Goal: Task Accomplishment & Management: Use online tool/utility

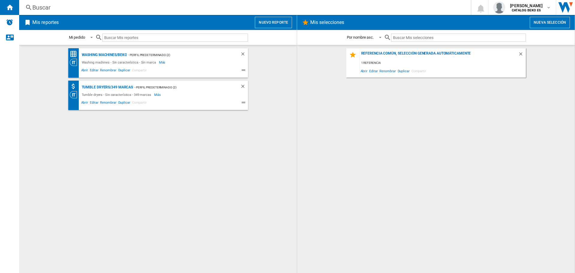
click at [280, 26] on button "Nuevo reporte" at bounding box center [273, 22] width 37 height 11
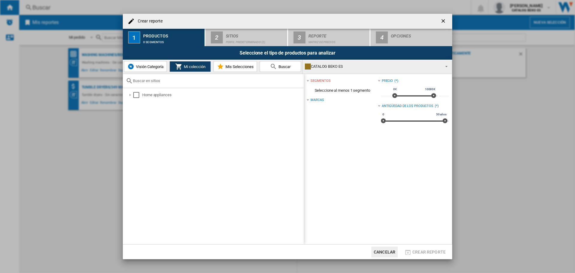
click at [142, 64] on span "Visión Categoría" at bounding box center [148, 66] width 29 height 4
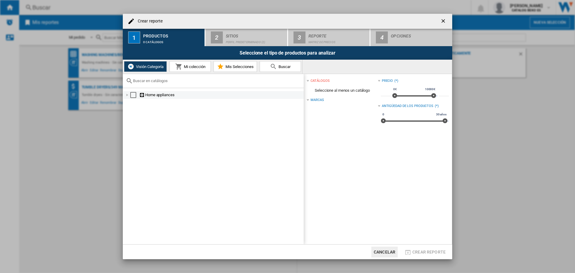
click at [128, 96] on div at bounding box center [127, 95] width 6 height 6
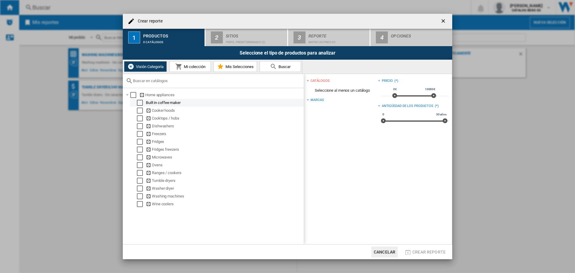
click at [141, 102] on div "Select" at bounding box center [140, 103] width 6 height 6
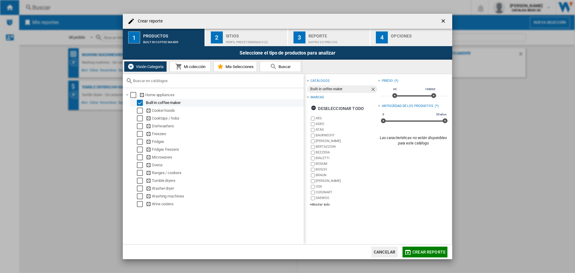
click at [141, 102] on div "Select" at bounding box center [140, 103] width 6 height 6
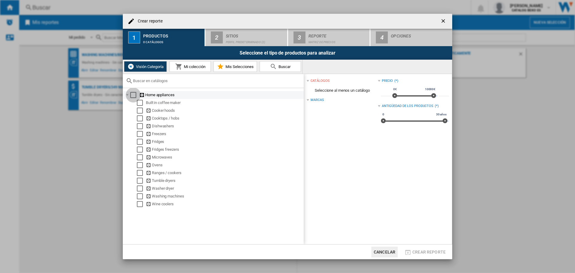
click at [133, 94] on div "Select" at bounding box center [133, 95] width 6 height 6
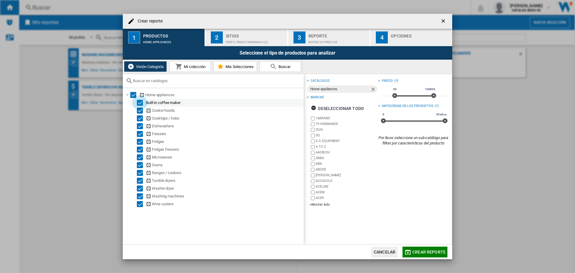
click at [140, 105] on div "Select" at bounding box center [140, 103] width 6 height 6
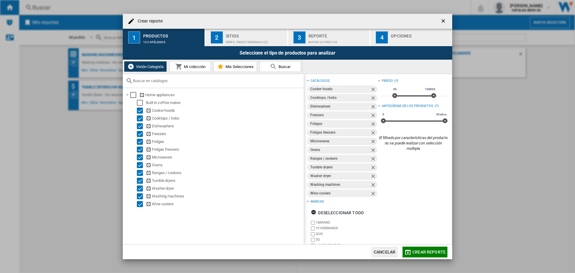
click at [192, 67] on span "Mi colección" at bounding box center [193, 66] width 23 height 4
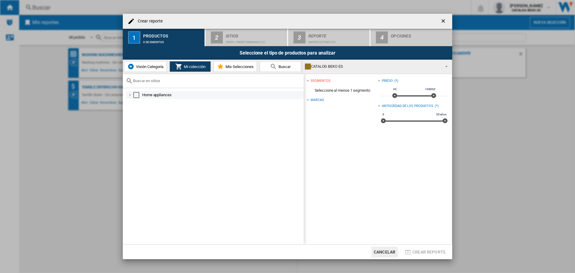
click at [130, 95] on div at bounding box center [130, 95] width 6 height 6
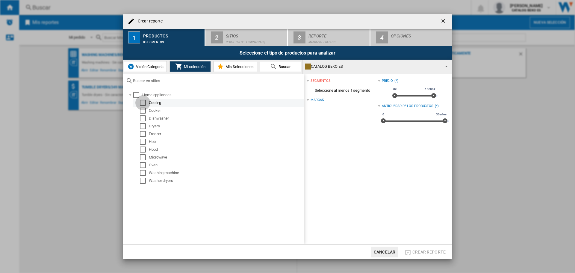
click at [144, 104] on div "Select" at bounding box center [143, 103] width 6 height 6
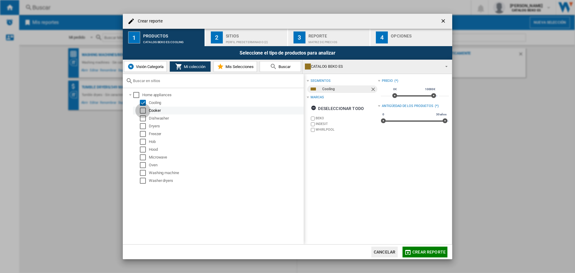
click at [144, 111] on div "Select" at bounding box center [143, 111] width 6 height 6
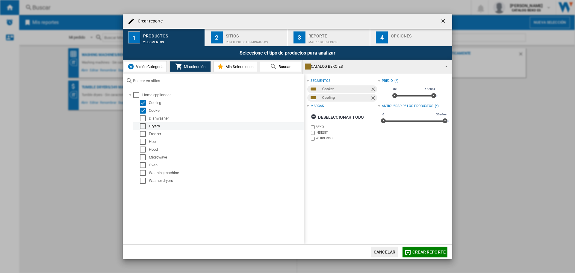
click at [145, 122] on div "Dryers" at bounding box center [218, 126] width 171 height 8
click at [144, 128] on div "Select" at bounding box center [143, 126] width 6 height 6
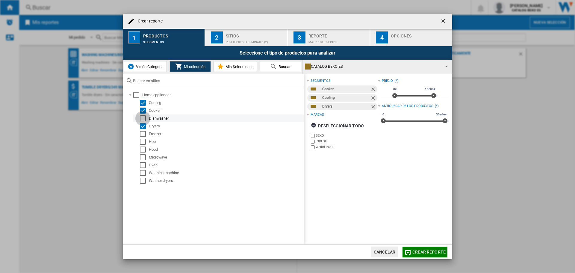
click at [145, 116] on div "Select" at bounding box center [143, 118] width 6 height 6
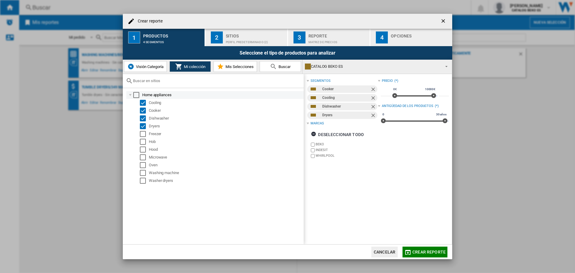
click at [134, 94] on div "Select" at bounding box center [136, 95] width 6 height 6
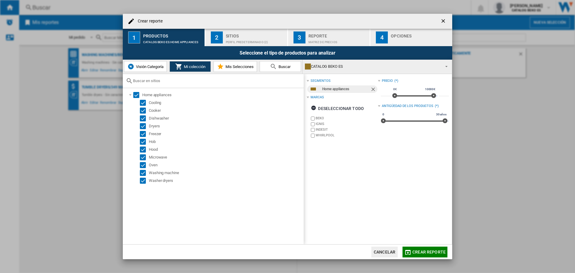
click at [382, 208] on div "segmentos Home appliances Marcas Deseleccionar todo BEKO IGNIS INDESIT WHIRLPOO…" at bounding box center [378, 159] width 148 height 170
click at [330, 110] on div "Deseleccionar todo" at bounding box center [337, 108] width 53 height 11
click at [330, 110] on div "Seleccionar todo" at bounding box center [335, 108] width 48 height 11
click at [313, 144] on div "segmentos Home appliances Marcas Deseleccionar todo BEKO IGNIS INDESIT WHIRLPOO…" at bounding box center [378, 159] width 148 height 170
click at [225, 68] on span "Mis Selecciones" at bounding box center [239, 66] width 30 height 4
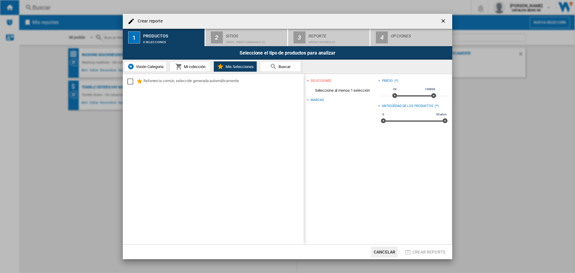
click at [310, 102] on div "Marcas" at bounding box center [342, 100] width 71 height 8
click at [308, 99] on div at bounding box center [308, 100] width 2 height 2
click at [140, 49] on div "Seleccione el tipo de productos para analizar" at bounding box center [287, 52] width 329 height 13
click at [290, 66] on span "Buscar" at bounding box center [283, 66] width 13 height 4
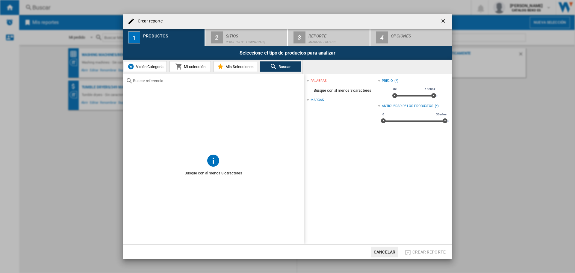
click at [202, 65] on span "Mi colección" at bounding box center [193, 66] width 23 height 4
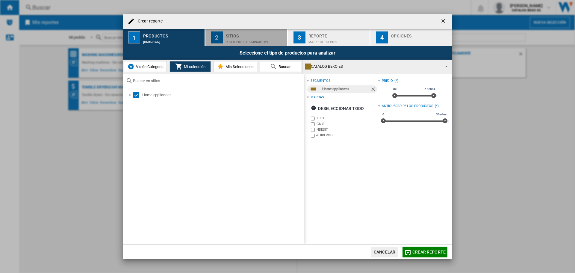
click at [222, 37] on div "2" at bounding box center [217, 37] width 12 height 12
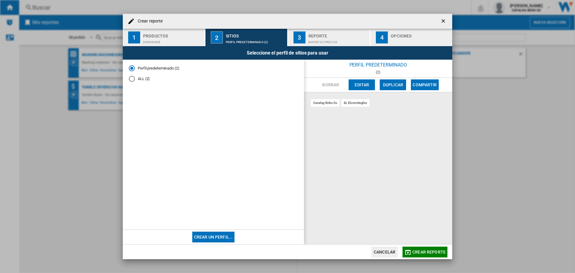
click at [136, 76] on md-radio-button "ALL (2)" at bounding box center [213, 79] width 169 height 6
click at [316, 105] on div "catalog beko es" at bounding box center [325, 102] width 29 height 7
click at [346, 100] on div "es mediamarkt" at bounding box center [354, 102] width 27 height 7
click at [358, 88] on button "Editar" at bounding box center [362, 84] width 26 height 11
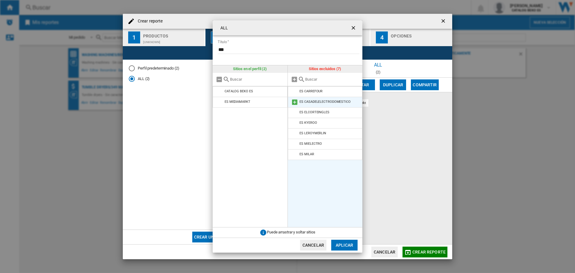
click at [325, 99] on li "ES CASADELELECTRODOMESTICO" at bounding box center [325, 102] width 75 height 11
click at [310, 103] on div "ES CASADELELECTRODOMESTICO" at bounding box center [324, 102] width 51 height 4
click at [316, 96] on li "ES CARREFOUR" at bounding box center [325, 91] width 75 height 11
click at [296, 93] on md-icon at bounding box center [294, 91] width 7 height 7
click at [347, 244] on button "Aplicar" at bounding box center [344, 245] width 26 height 11
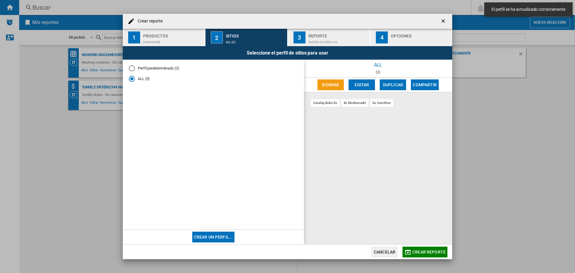
click at [355, 99] on div "es mediamarkt" at bounding box center [354, 102] width 27 height 7
click at [357, 88] on button "Editar" at bounding box center [362, 84] width 26 height 11
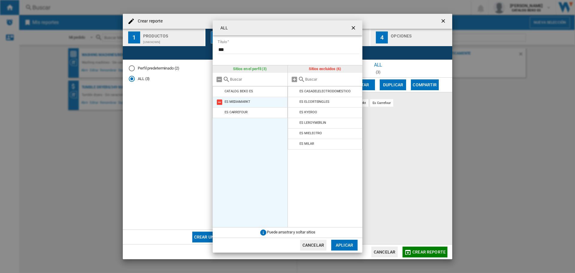
click at [220, 102] on md-icon "{{::title}} {{::getI18NText('BUTTONS.CANCEL')}} ..." at bounding box center [219, 102] width 7 height 7
click at [217, 90] on md-icon "{{::title}} {{::getI18NText('BUTTONS.CANCEL')}} ..." at bounding box center [219, 91] width 7 height 7
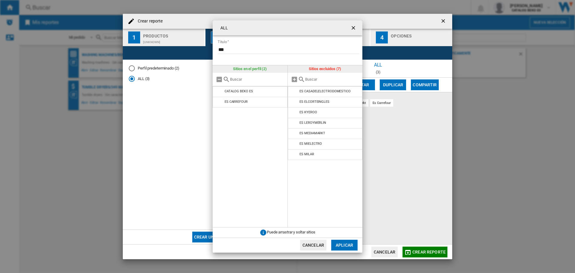
click at [343, 246] on button "Aplicar" at bounding box center [344, 245] width 26 height 11
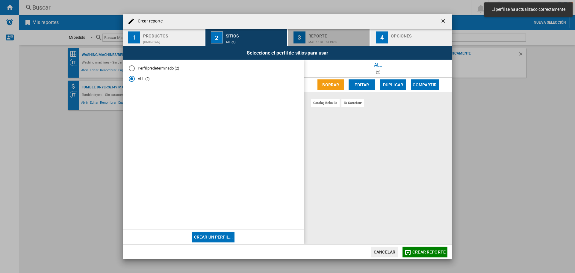
click at [319, 37] on div "Matriz de precios" at bounding box center [337, 40] width 59 height 6
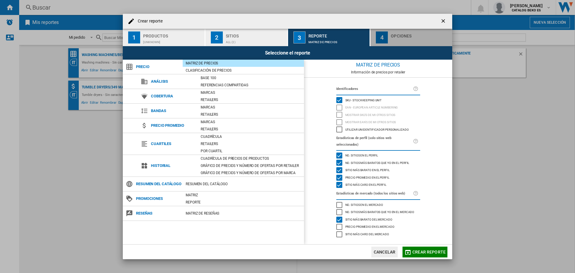
click at [416, 34] on div "Opciones" at bounding box center [420, 34] width 59 height 6
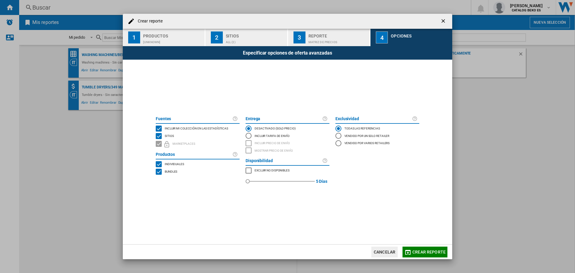
click at [158, 36] on div "Productos" at bounding box center [172, 34] width 59 height 6
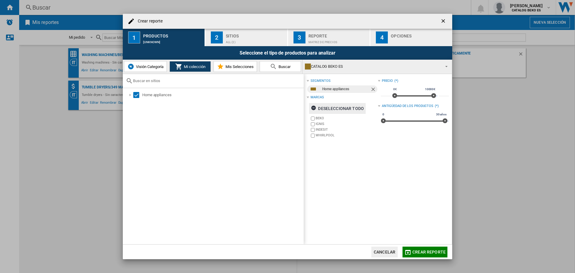
click at [318, 109] on ng-md-icon "button" at bounding box center [314, 108] width 7 height 7
click at [231, 63] on button "Mis Selecciones" at bounding box center [235, 66] width 43 height 11
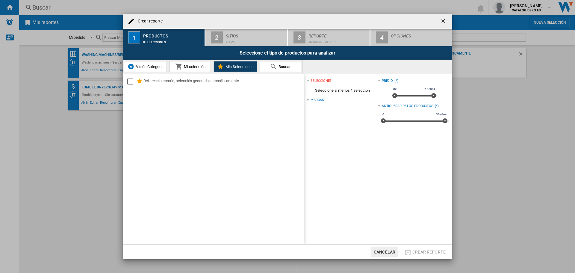
click at [187, 188] on div "Referencia común, selección generada automáticamente" at bounding box center [213, 159] width 181 height 170
click at [345, 160] on md-dialog-content "Crear reporte 1 Productos 0 selecciones 2 Sitios ALL (2) 3 Reporte Matriz de pr…" at bounding box center [287, 137] width 329 height 246
click at [243, 86] on div "Referencia común, selección generada automáticamente" at bounding box center [214, 81] width 177 height 9
click at [134, 85] on md-checkbox "Select" at bounding box center [131, 81] width 9 height 7
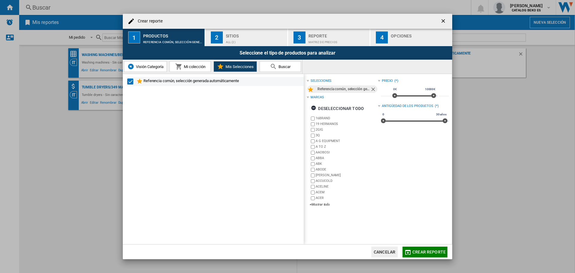
click at [140, 80] on ng-md-icon at bounding box center [139, 81] width 7 height 7
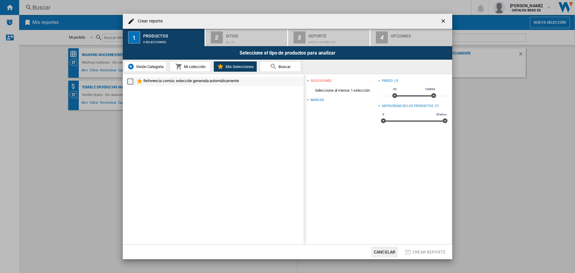
click at [140, 80] on ng-md-icon at bounding box center [139, 81] width 7 height 7
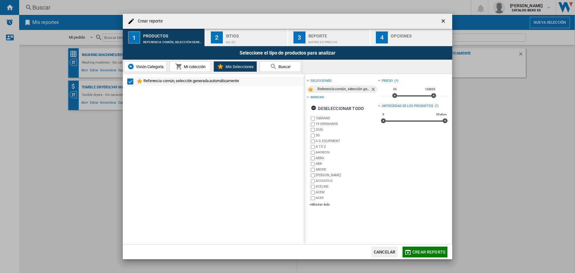
click at [140, 80] on ng-md-icon at bounding box center [139, 81] width 7 height 7
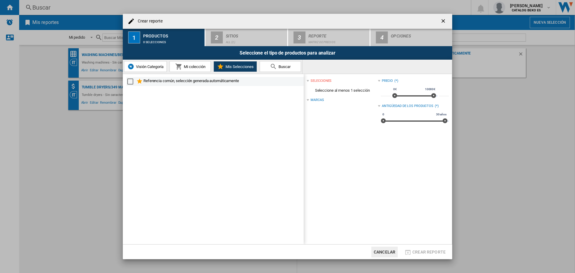
click at [140, 80] on ng-md-icon at bounding box center [139, 81] width 7 height 7
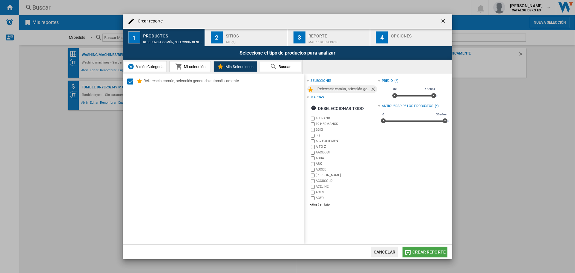
click at [429, 249] on span "Crear reporte" at bounding box center [428, 251] width 33 height 5
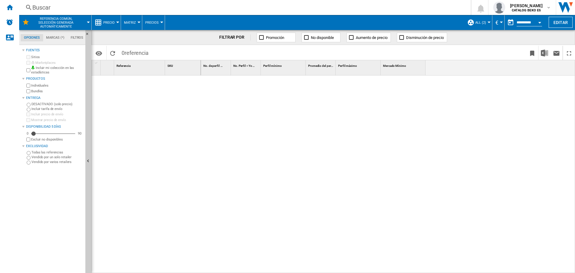
click at [356, 203] on div at bounding box center [388, 174] width 374 height 198
click at [55, 40] on md-tab-item "Marcas (*)" at bounding box center [55, 37] width 25 height 7
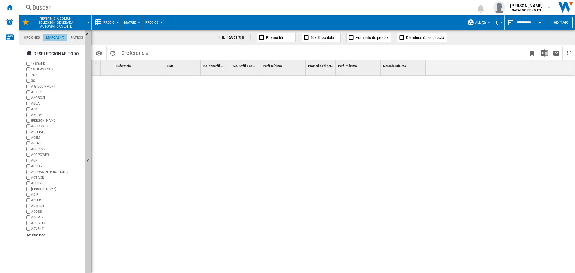
scroll to position [23, 0]
click at [76, 38] on md-tab-item "Filtros" at bounding box center [76, 37] width 19 height 7
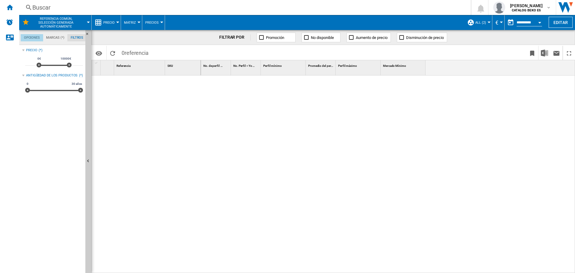
click at [25, 40] on md-tab-item "Opciones" at bounding box center [32, 37] width 22 height 7
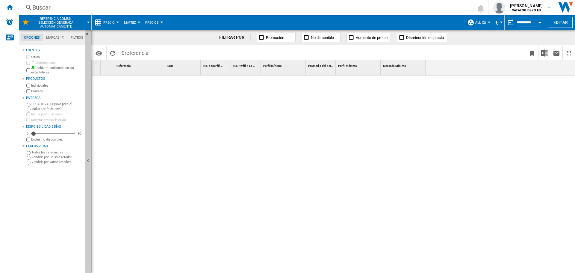
scroll to position [7, 0]
click at [10, 11] on div "Inicio" at bounding box center [9, 7] width 19 height 15
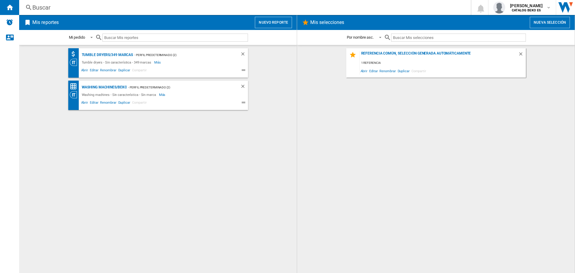
click at [277, 24] on button "Nuevo reporte" at bounding box center [273, 22] width 37 height 11
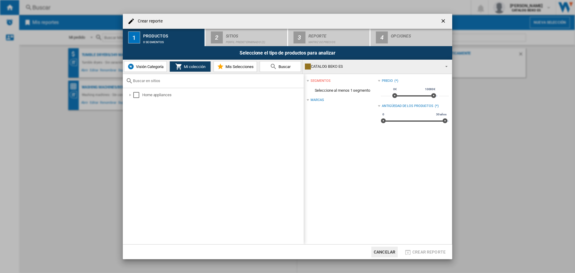
click at [63, 88] on div "Crear reporte 1 Productos 0 segmentos 2 Sitios Perfil predeterminado (2) 3 Repo…" at bounding box center [287, 136] width 575 height 273
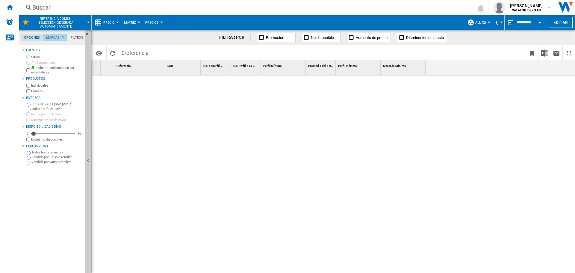
click at [59, 35] on md-tab-item "Marcas (*)" at bounding box center [55, 37] width 25 height 7
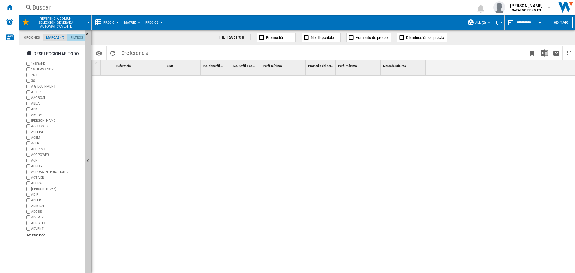
click at [77, 38] on md-tab-item "Filtros" at bounding box center [76, 37] width 19 height 7
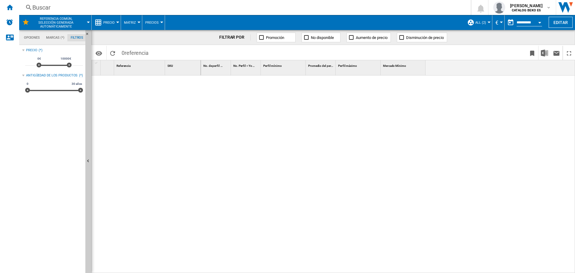
click at [29, 40] on md-tab-item "Opciones" at bounding box center [32, 37] width 22 height 7
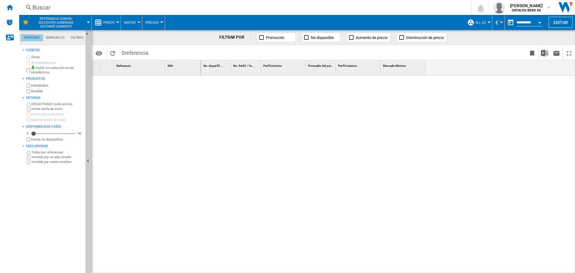
scroll to position [7, 0]
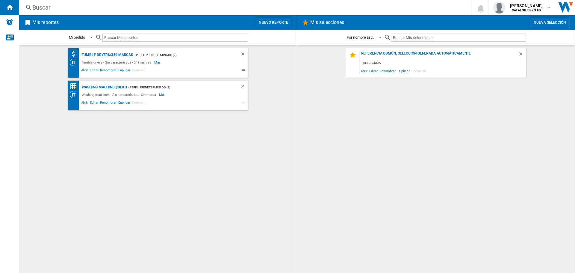
click at [197, 68] on span at bounding box center [187, 70] width 78 height 7
click at [116, 55] on div "Tumble dryers/349 marcas" at bounding box center [106, 54] width 53 height 7
click at [7, 9] on ng-md-icon "Inicio" at bounding box center [9, 7] width 7 height 7
click at [265, 22] on button "Nuevo reporte" at bounding box center [273, 22] width 37 height 11
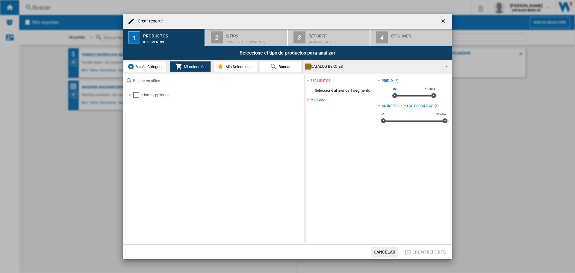
click at [140, 71] on button "Visión Categoría" at bounding box center [145, 66] width 43 height 11
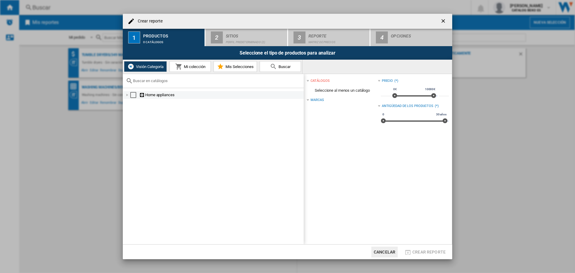
click at [127, 96] on div "Crear reporte ..." at bounding box center [127, 95] width 6 height 6
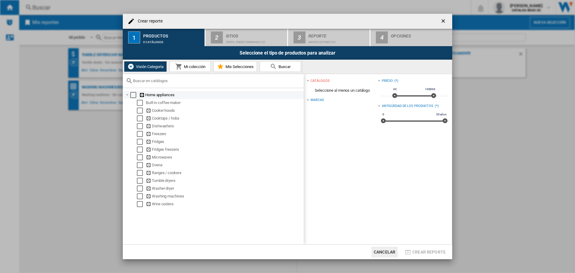
click at [135, 96] on div "Select" at bounding box center [133, 95] width 6 height 6
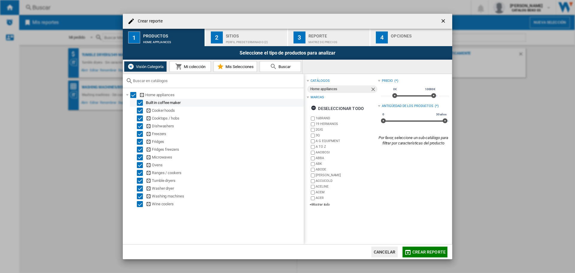
click at [142, 102] on div "Select" at bounding box center [140, 103] width 6 height 6
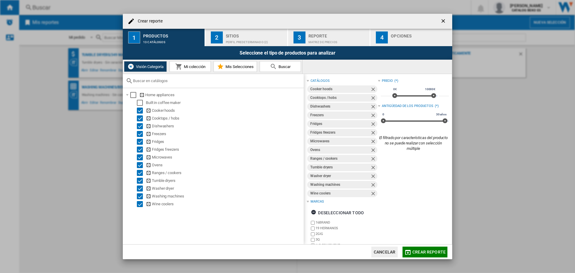
click at [198, 69] on span "Mi colección" at bounding box center [193, 66] width 23 height 4
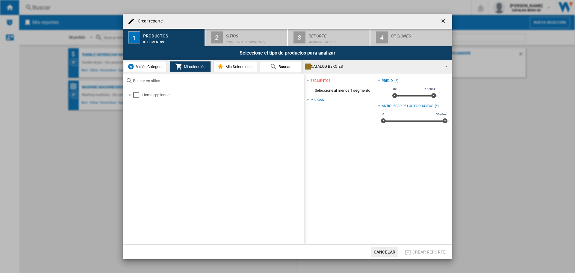
click at [324, 99] on span "Crear reporte ..." at bounding box center [351, 100] width 54 height 5
click at [310, 100] on div "Marcas (*)" at bounding box center [342, 100] width 71 height 8
click at [131, 98] on div "Home appliances" at bounding box center [214, 95] width 177 height 8
click at [127, 94] on div "Crear reporte ..." at bounding box center [130, 95] width 6 height 6
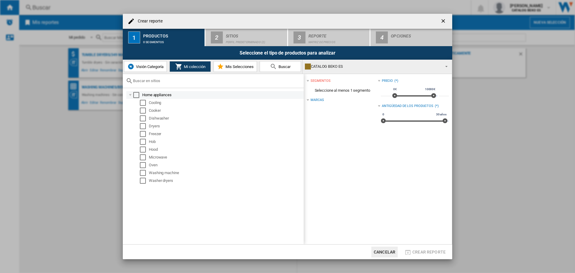
click at [135, 96] on div "Select" at bounding box center [136, 95] width 6 height 6
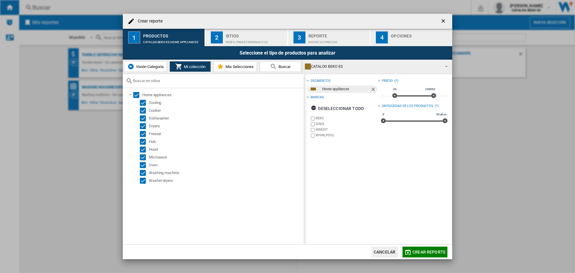
click at [227, 67] on span "Mis Selecciones" at bounding box center [239, 66] width 30 height 4
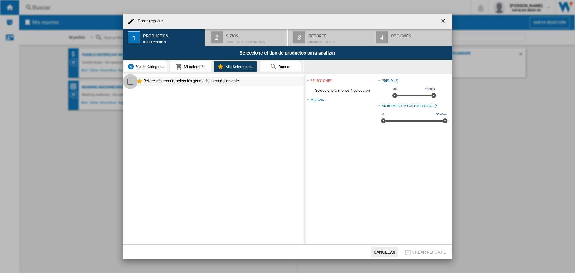
click at [130, 81] on div "Select" at bounding box center [130, 81] width 6 height 6
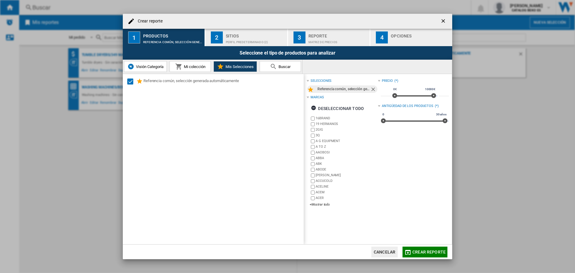
click at [275, 65] on md-icon "Crear reporte ..." at bounding box center [273, 66] width 7 height 7
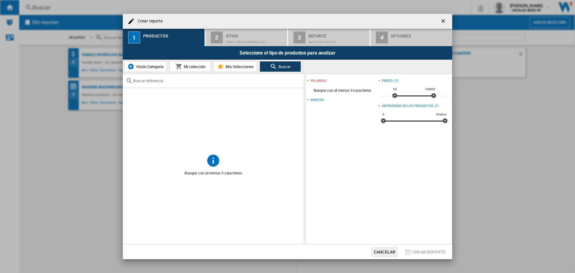
drag, startPoint x: 228, startPoint y: 60, endPoint x: 228, endPoint y: 63, distance: 3.1
click at [228, 60] on div "Visión Categoría Mi colección Mis Selecciones [GEOGRAPHIC_DATA]" at bounding box center [213, 67] width 180 height 14
click at [228, 65] on span "Mis Selecciones" at bounding box center [239, 66] width 30 height 4
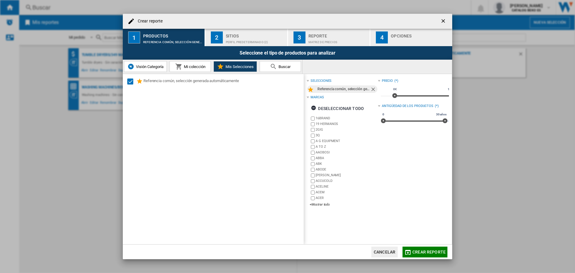
click at [194, 67] on span "Mi colección" at bounding box center [193, 66] width 23 height 4
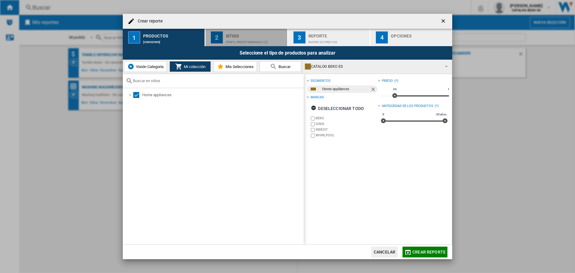
click at [226, 42] on div "Perfil predeterminado (2)" at bounding box center [255, 40] width 59 height 6
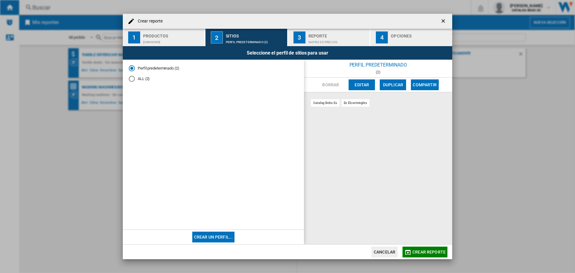
click at [361, 86] on button "Editar" at bounding box center [362, 84] width 26 height 11
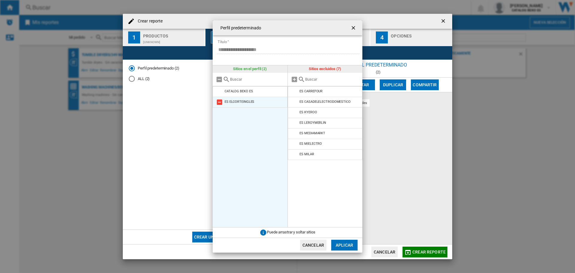
click at [220, 102] on md-icon "Perfil predeterminado ..." at bounding box center [219, 102] width 7 height 7
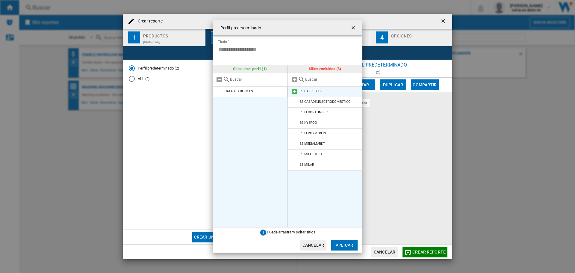
click at [306, 92] on div "ES CARREFOUR" at bounding box center [310, 91] width 23 height 4
click at [295, 91] on md-icon "Perfil predeterminado ..." at bounding box center [294, 91] width 7 height 7
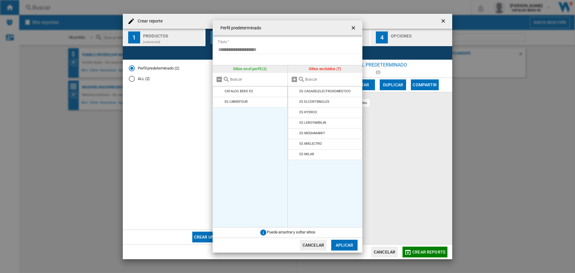
drag, startPoint x: 352, startPoint y: 245, endPoint x: 350, endPoint y: 238, distance: 6.8
click at [352, 245] on button "Aplicar" at bounding box center [344, 245] width 26 height 11
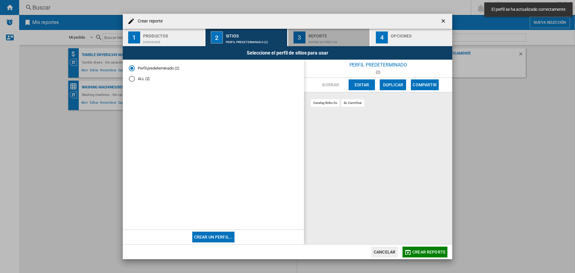
click at [306, 40] on button "3 Reporte Matriz de precios" at bounding box center [329, 37] width 82 height 17
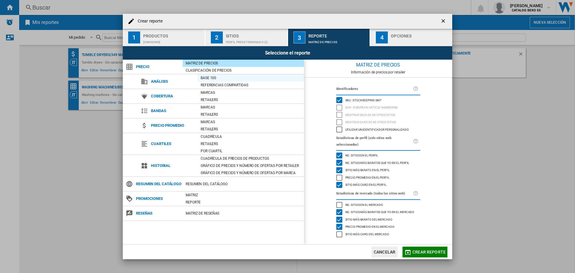
click at [205, 80] on div "Base 100" at bounding box center [251, 78] width 106 height 6
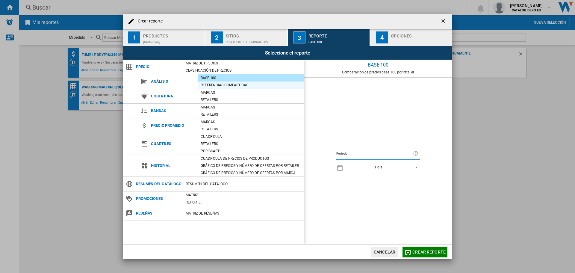
click at [206, 83] on div "Referencias compartidas" at bounding box center [251, 85] width 106 height 6
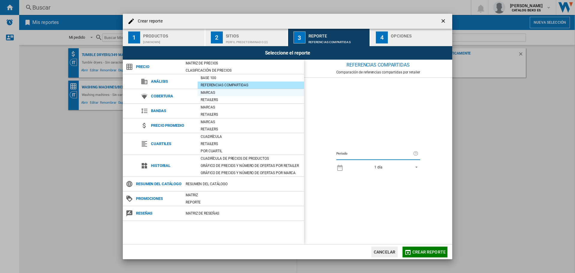
click at [207, 90] on div "Marcas" at bounding box center [251, 93] width 106 height 6
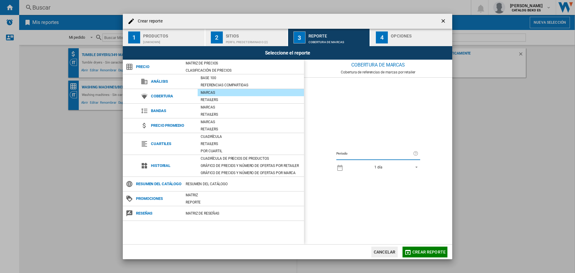
click at [208, 90] on div "Marcas" at bounding box center [251, 93] width 106 height 6
click at [209, 137] on div "Cuadrícula" at bounding box center [251, 137] width 106 height 6
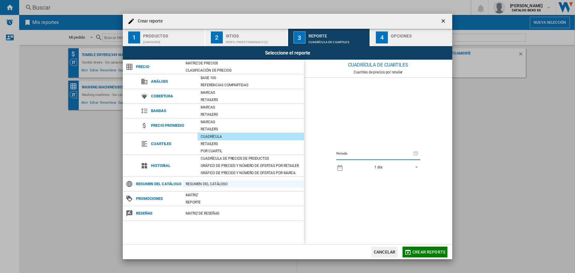
click at [198, 185] on div "Resumen del catálogo" at bounding box center [243, 184] width 121 height 6
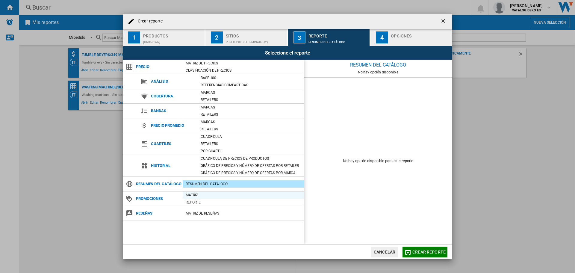
click at [195, 197] on div "Matriz" at bounding box center [243, 195] width 121 height 6
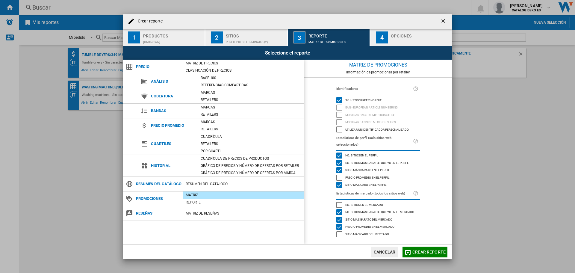
click at [204, 218] on span "Crear reporte ..." at bounding box center [243, 219] width 121 height 4
click at [203, 213] on div "Matriz de RESEÑAS" at bounding box center [243, 213] width 121 height 6
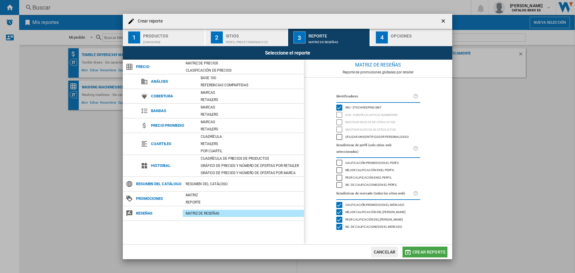
click at [423, 249] on span "Crear reporte" at bounding box center [428, 251] width 33 height 5
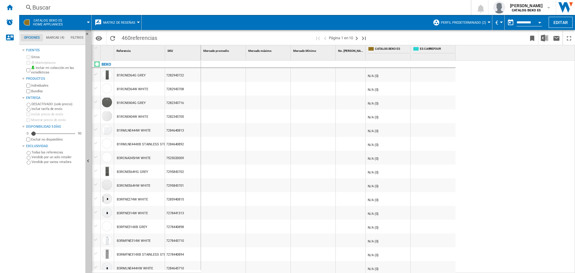
click at [233, 79] on div at bounding box center [223, 75] width 45 height 14
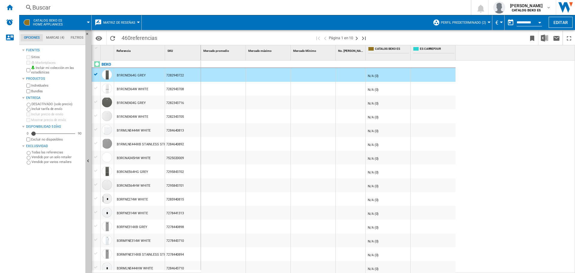
click at [168, 23] on span at bounding box center [286, 22] width 288 height 15
click at [356, 38] on ng-md-icon "Página siguiente" at bounding box center [356, 38] width 7 height 7
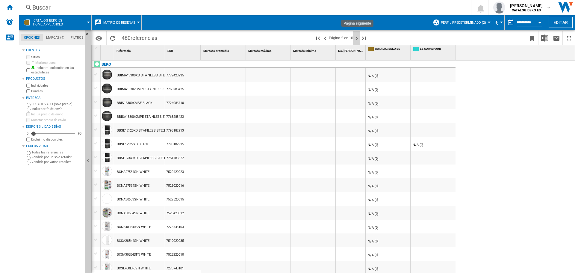
click at [356, 38] on ng-md-icon "Página siguiente" at bounding box center [356, 38] width 7 height 7
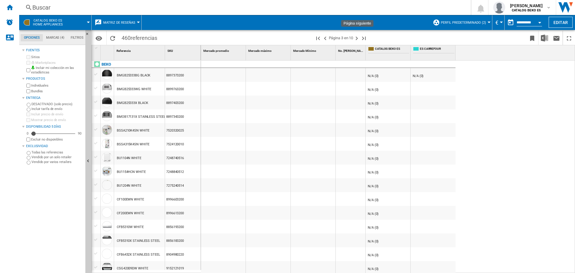
click at [356, 38] on ng-md-icon "Página siguiente" at bounding box center [356, 38] width 7 height 7
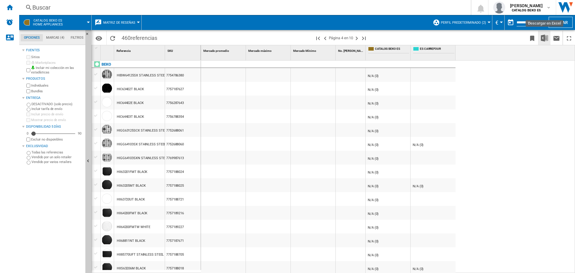
click at [540, 42] on button "Descargar en Excel" at bounding box center [544, 38] width 12 height 14
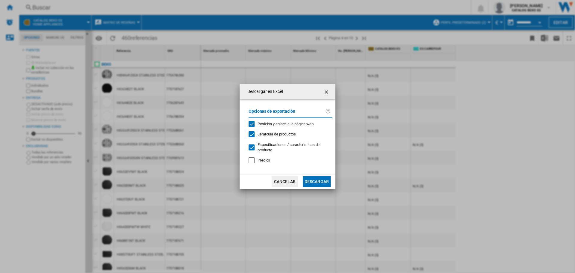
drag, startPoint x: 307, startPoint y: 186, endPoint x: 266, endPoint y: 157, distance: 50.4
click at [267, 157] on div "Descargar en Excel Opciones de exportación Posición y enlace a la página web Je…" at bounding box center [288, 136] width 96 height 105
click at [266, 156] on div "Opciones de exportación Posición y enlace a la página web Jerarquía de producto…" at bounding box center [291, 136] width 90 height 63
click at [266, 158] on span "Precios" at bounding box center [264, 160] width 13 height 4
click at [309, 178] on button "Descargar" at bounding box center [317, 181] width 28 height 11
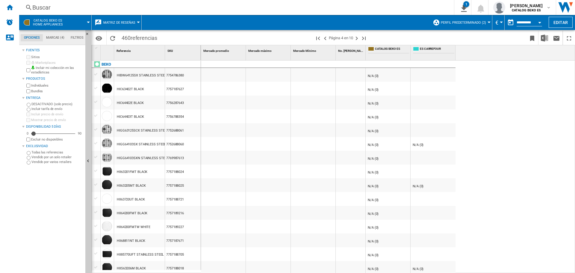
scroll to position [60, 0]
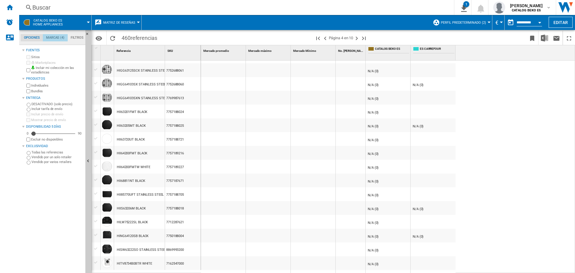
click at [43, 36] on md-tab-item "Marcas (4)" at bounding box center [55, 37] width 25 height 7
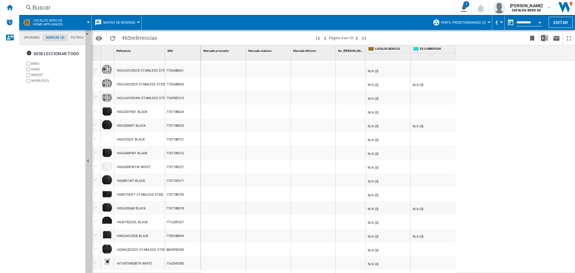
click at [30, 90] on div "Deseleccionar todo BEKO IGNIS INDESIT WHIRLPOOL" at bounding box center [52, 159] width 61 height 226
click at [75, 35] on md-tab-item "Filtros" at bounding box center [77, 37] width 19 height 7
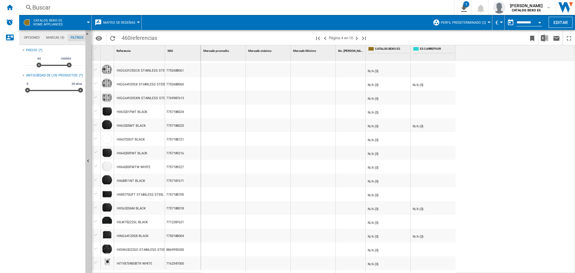
click at [28, 39] on md-tab-item "Opciones" at bounding box center [32, 37] width 22 height 7
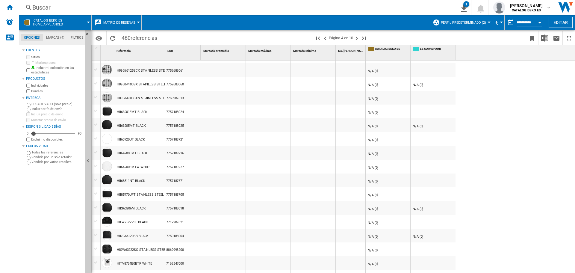
scroll to position [7, 0]
click at [49, 20] on span "CATALOG BEKO ES Home appliances" at bounding box center [48, 23] width 30 height 8
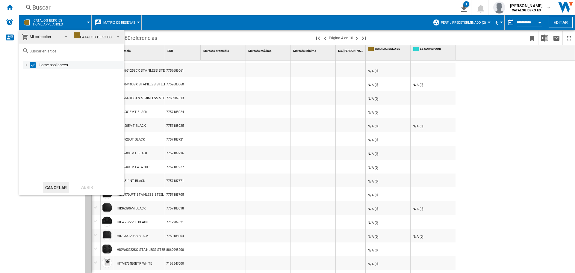
click at [27, 65] on div at bounding box center [27, 65] width 6 height 6
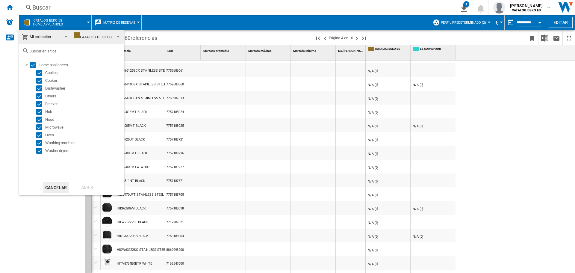
click at [87, 38] on div "CATALOG BEKO ES" at bounding box center [93, 37] width 38 height 4
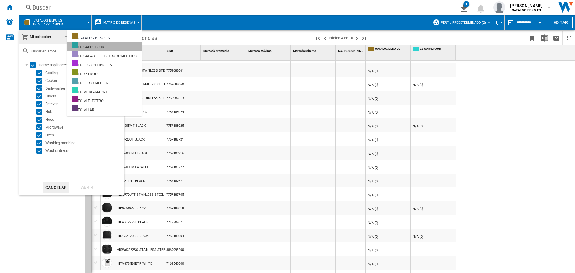
click at [104, 46] on div "ES CARREFOUR" at bounding box center [88, 45] width 32 height 7
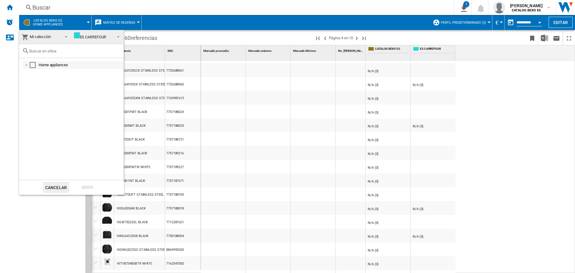
click at [26, 66] on div at bounding box center [27, 65] width 6 height 6
click at [29, 65] on div at bounding box center [27, 65] width 6 height 6
click at [31, 66] on div "Select" at bounding box center [33, 65] width 6 height 6
click at [85, 187] on div "Abrir" at bounding box center [87, 187] width 26 height 11
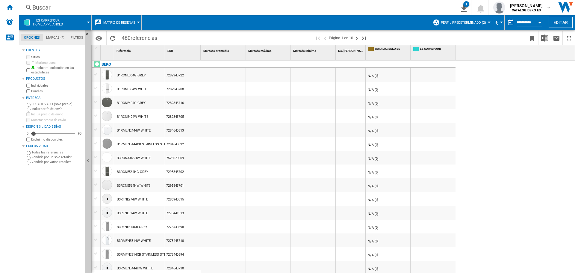
click at [81, 35] on md-tab-item "Filtros" at bounding box center [76, 37] width 19 height 7
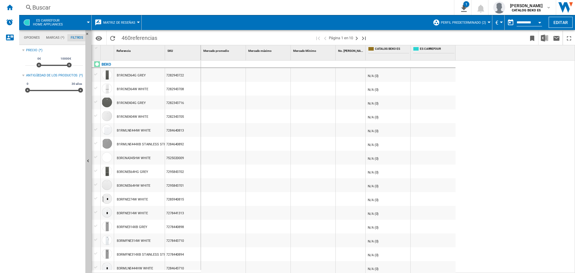
scroll to position [39, 0]
click at [86, 21] on span at bounding box center [79, 22] width 17 height 15
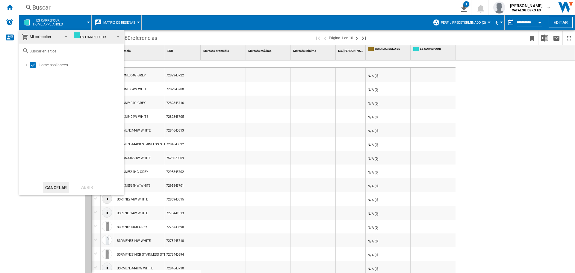
click at [111, 19] on md-backdrop at bounding box center [287, 136] width 575 height 273
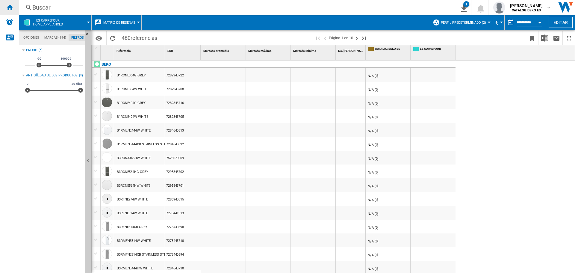
click at [13, 7] on div "Inicio" at bounding box center [9, 7] width 19 height 15
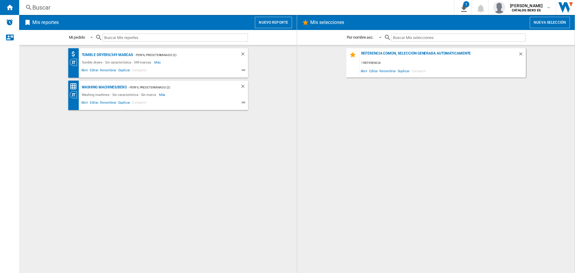
click at [276, 23] on button "Nuevo reporte" at bounding box center [273, 22] width 37 height 11
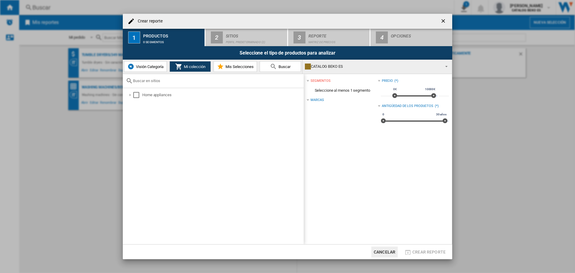
click at [153, 65] on span "Visión Categoría" at bounding box center [148, 66] width 29 height 4
click at [190, 66] on span "Mi colección" at bounding box center [193, 66] width 23 height 4
click at [314, 98] on div "Marcas" at bounding box center [317, 100] width 13 height 5
click at [310, 99] on div "Marcas (*)" at bounding box center [342, 100] width 71 height 8
click at [134, 94] on div "Select" at bounding box center [136, 95] width 6 height 6
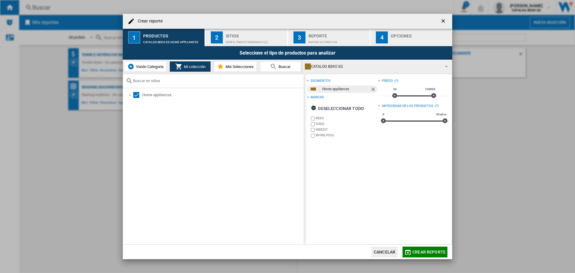
click at [222, 66] on md-icon "Crear reporte ..." at bounding box center [220, 66] width 7 height 7
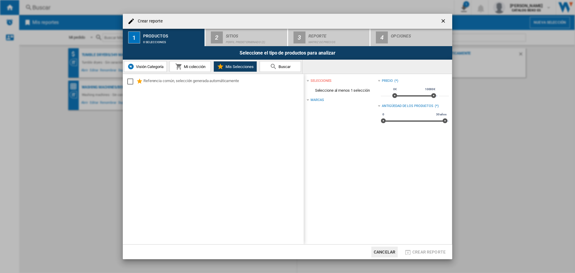
click at [198, 65] on span "Mi colección" at bounding box center [193, 66] width 23 height 4
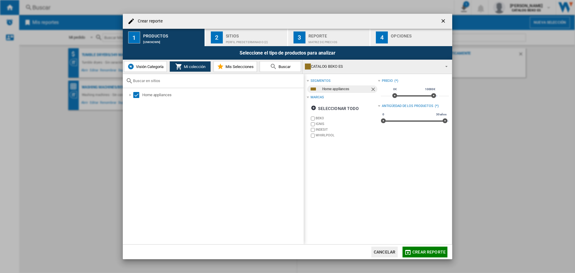
click at [158, 65] on span "Visión Categoría" at bounding box center [148, 66] width 29 height 4
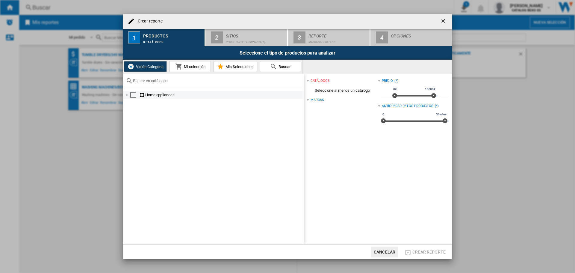
click at [129, 95] on div "Crear reporte ..." at bounding box center [127, 95] width 6 height 6
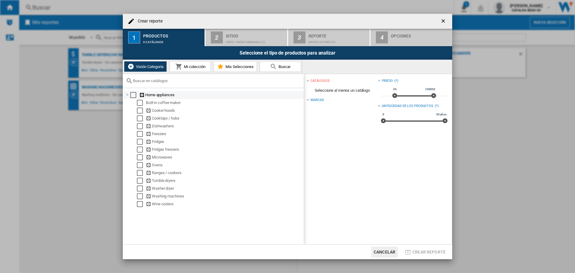
click at [129, 96] on div "Crear reporte ..." at bounding box center [127, 95] width 6 height 6
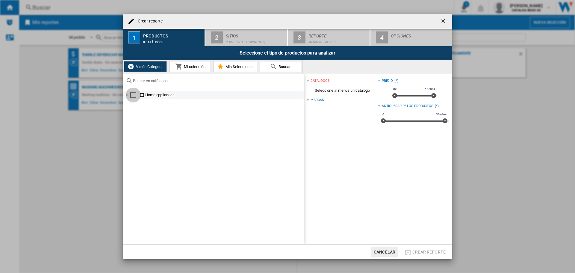
click at [134, 98] on div "Select" at bounding box center [133, 95] width 6 height 6
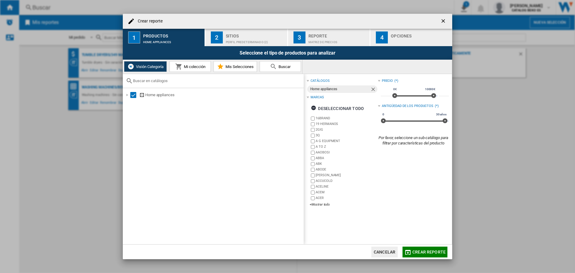
click at [233, 69] on button "Mis Selecciones" at bounding box center [235, 66] width 43 height 11
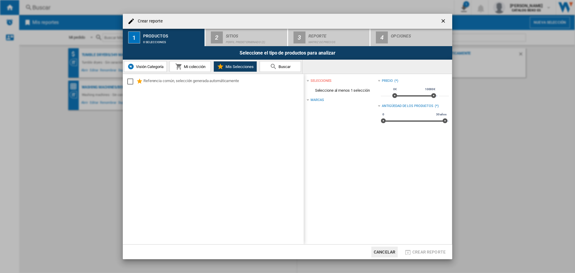
click at [172, 62] on button "Mi colección" at bounding box center [189, 66] width 41 height 11
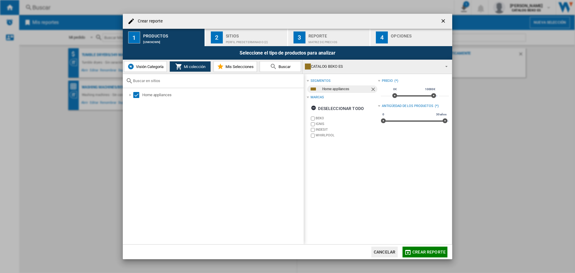
click at [151, 67] on span "Visión Categoría" at bounding box center [148, 66] width 29 height 4
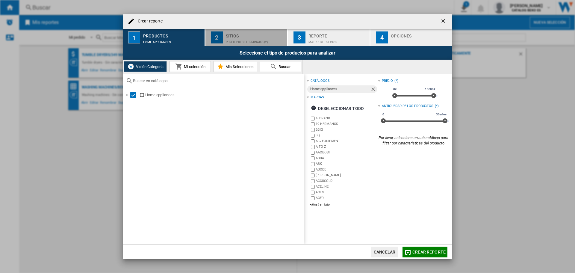
click at [243, 34] on div "Sitios" at bounding box center [255, 34] width 59 height 6
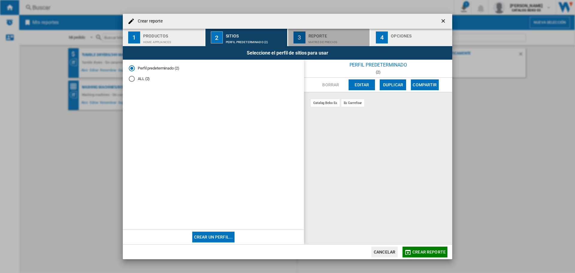
click at [310, 40] on div "Matriz de precios" at bounding box center [337, 40] width 59 height 6
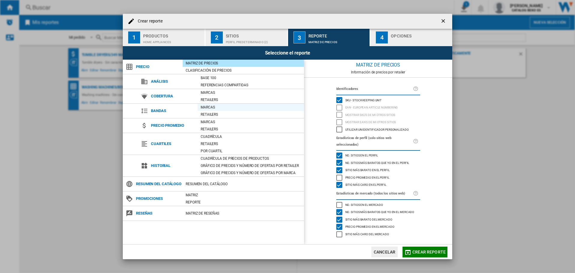
click at [204, 106] on div "Marcas" at bounding box center [251, 107] width 106 height 6
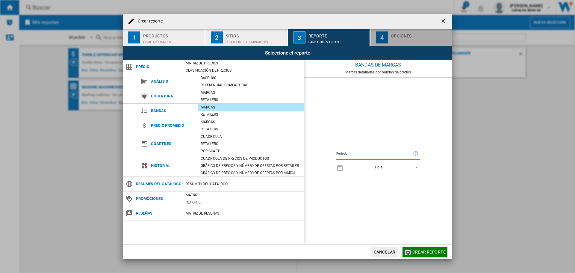
click at [383, 35] on div "4" at bounding box center [382, 37] width 12 height 12
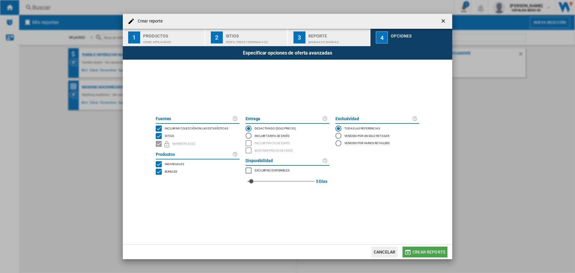
click at [420, 249] on span "Crear reporte" at bounding box center [428, 251] width 33 height 5
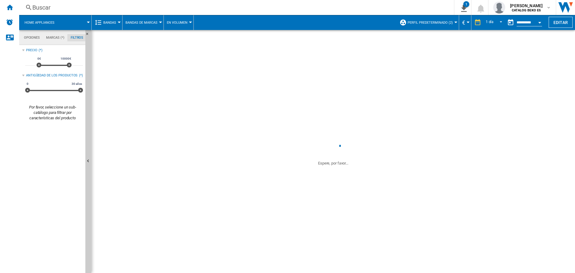
click at [60, 38] on md-tab-item "Marcas (*)" at bounding box center [55, 37] width 25 height 7
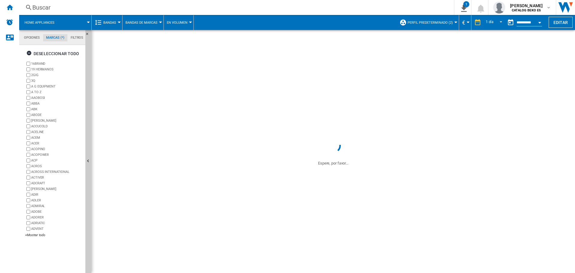
scroll to position [23, 0]
click at [73, 39] on md-tab-item "Filtros" at bounding box center [76, 37] width 19 height 7
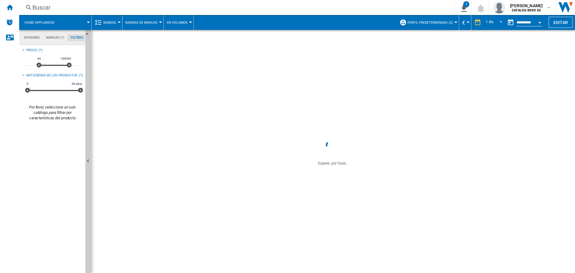
drag, startPoint x: 217, startPoint y: 189, endPoint x: 212, endPoint y: 188, distance: 5.5
click at [216, 189] on span at bounding box center [333, 219] width 484 height 107
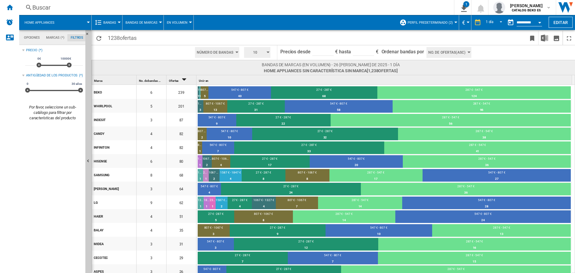
click at [118, 25] on button "Bandas" at bounding box center [111, 22] width 16 height 15
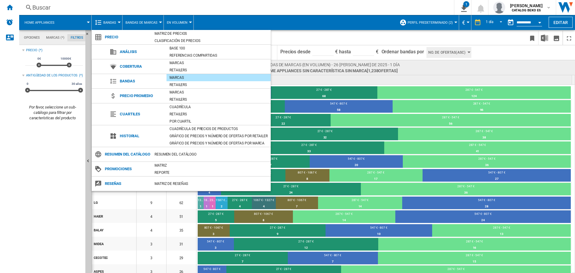
click at [52, 42] on md-backdrop at bounding box center [287, 136] width 575 height 273
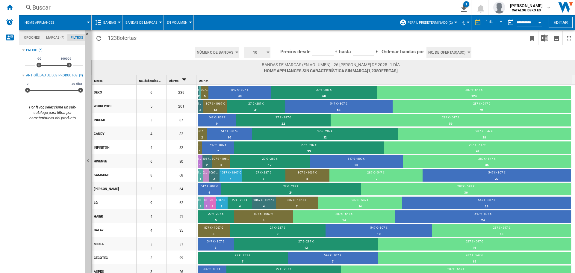
click at [31, 39] on md-tab-item "Opciones" at bounding box center [32, 37] width 22 height 7
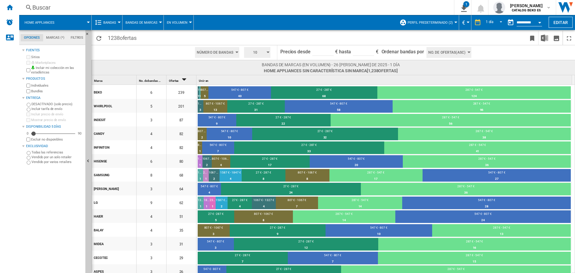
scroll to position [7, 0]
click at [110, 21] on span "Bandas" at bounding box center [109, 23] width 13 height 4
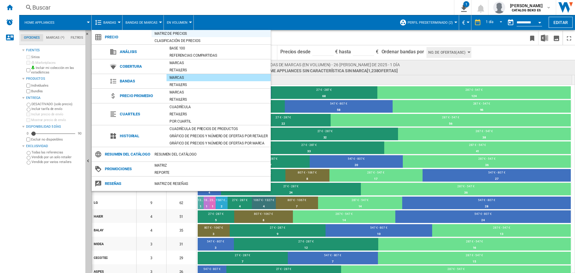
click at [173, 33] on div "Matriz de precios" at bounding box center [211, 34] width 119 height 6
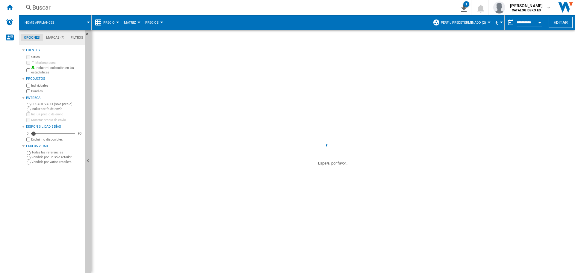
click at [114, 23] on span "Precio" at bounding box center [108, 23] width 11 height 4
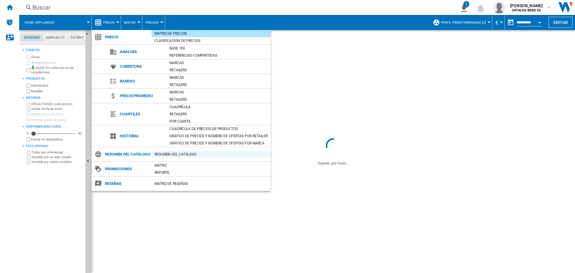
click at [159, 154] on div "Resumen del catálogo" at bounding box center [211, 154] width 119 height 6
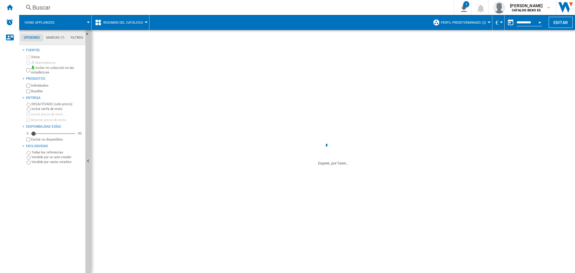
click at [125, 26] on button "Resumen del catálogo" at bounding box center [124, 22] width 43 height 15
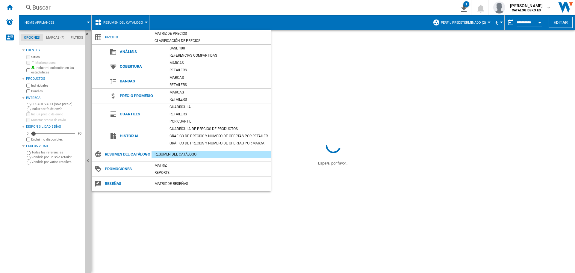
click at [332, 59] on md-backdrop at bounding box center [287, 136] width 575 height 273
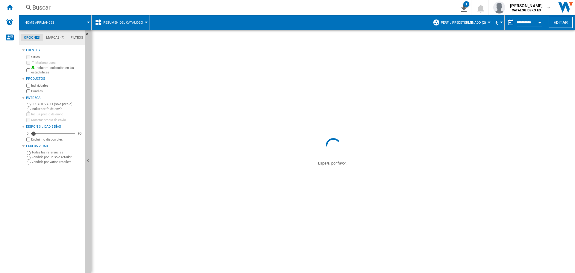
click at [111, 30] on button "Resumen del catálogo" at bounding box center [124, 22] width 43 height 15
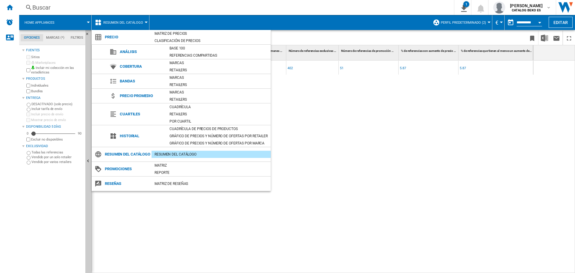
click at [57, 24] on md-backdrop at bounding box center [287, 136] width 575 height 273
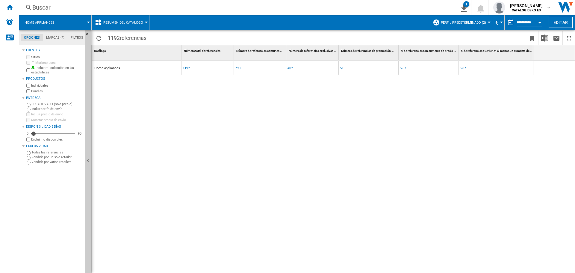
click at [89, 23] on md-menu "Home appliances" at bounding box center [55, 22] width 72 height 15
click at [119, 21] on span "Resumen del catálogo" at bounding box center [123, 23] width 40 height 4
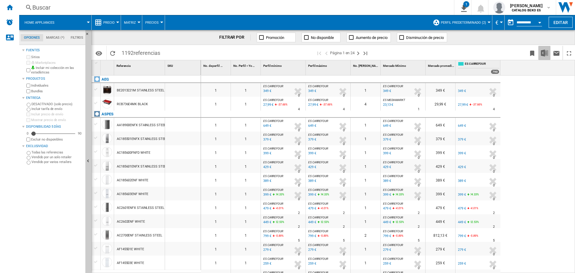
click at [544, 52] on img "Descargar en Excel" at bounding box center [544, 52] width 7 height 7
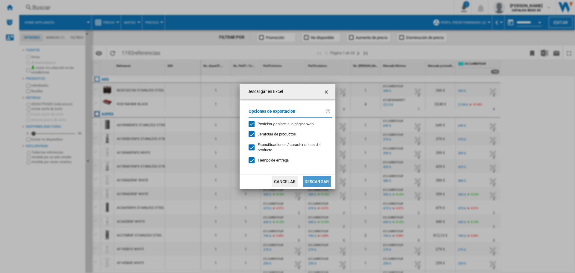
click at [313, 177] on button "Descargar" at bounding box center [317, 181] width 28 height 11
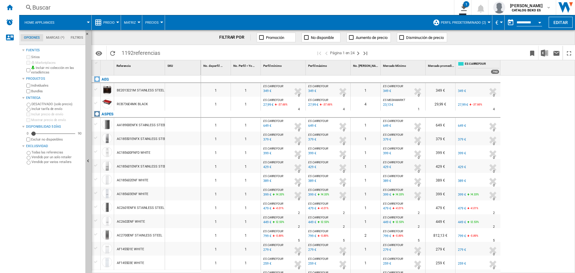
click at [353, 112] on div "0" at bounding box center [366, 113] width 30 height 7
